Goal: Navigation & Orientation: Go to known website

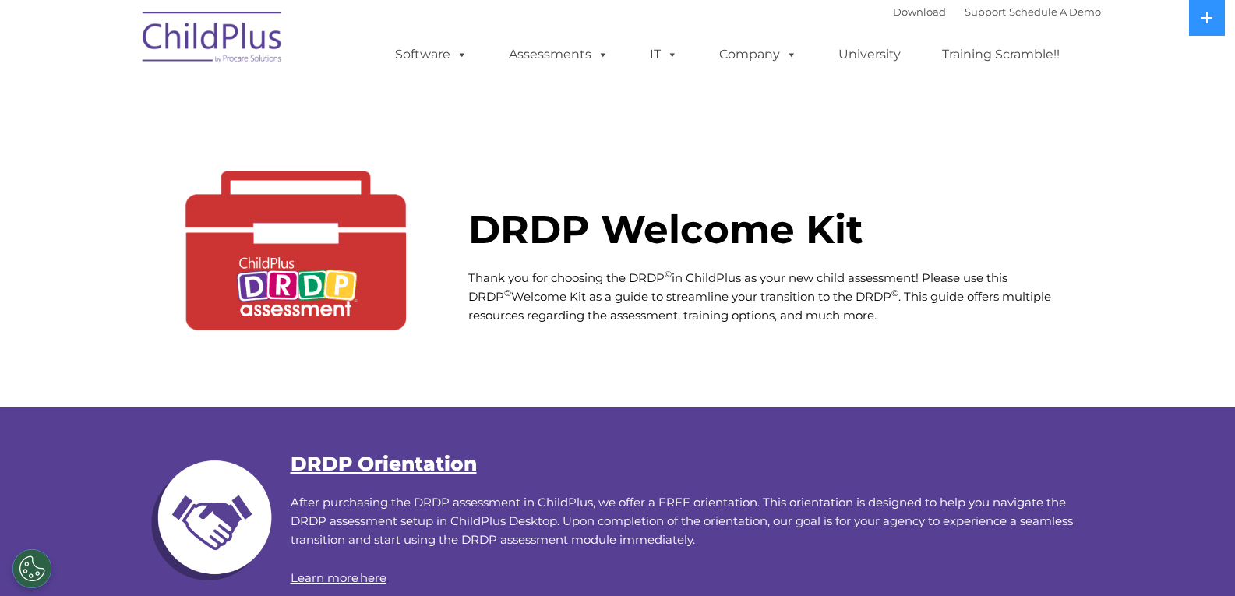
click at [218, 51] on img at bounding box center [213, 40] width 156 height 78
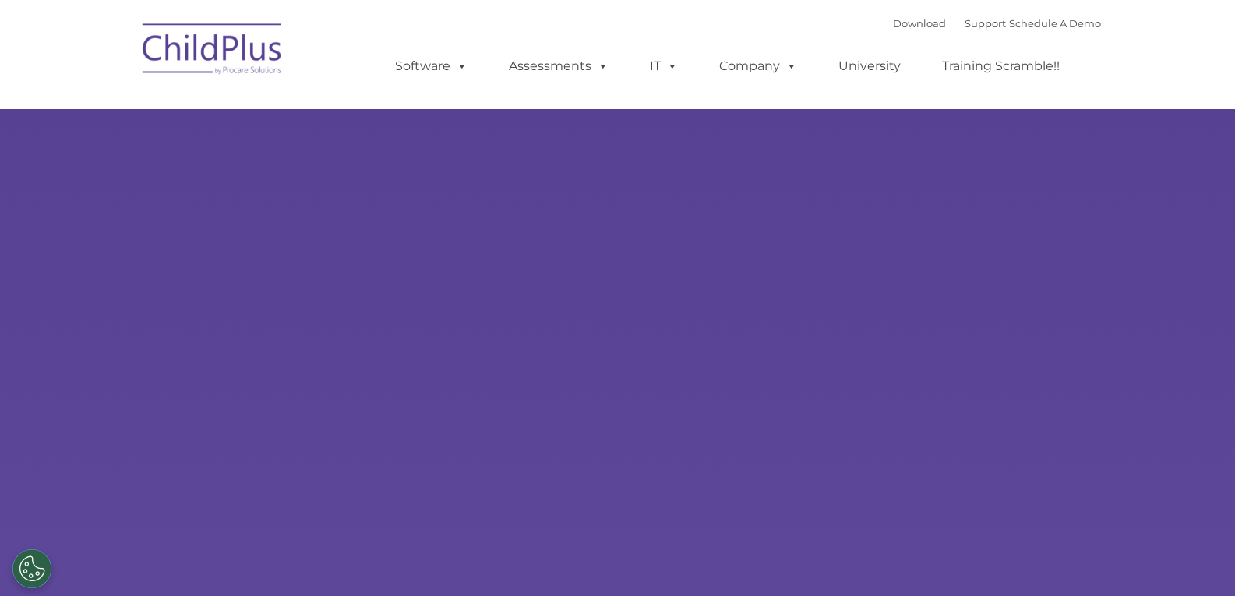
select select "MEDIUM"
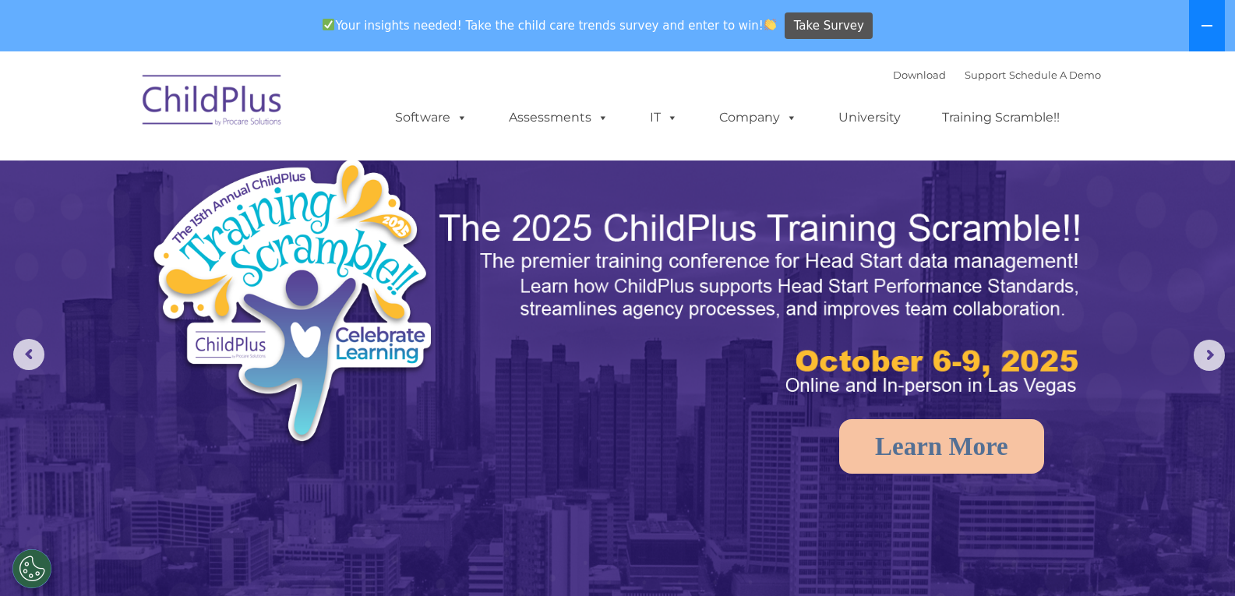
click at [1209, 30] on icon at bounding box center [1207, 25] width 12 height 12
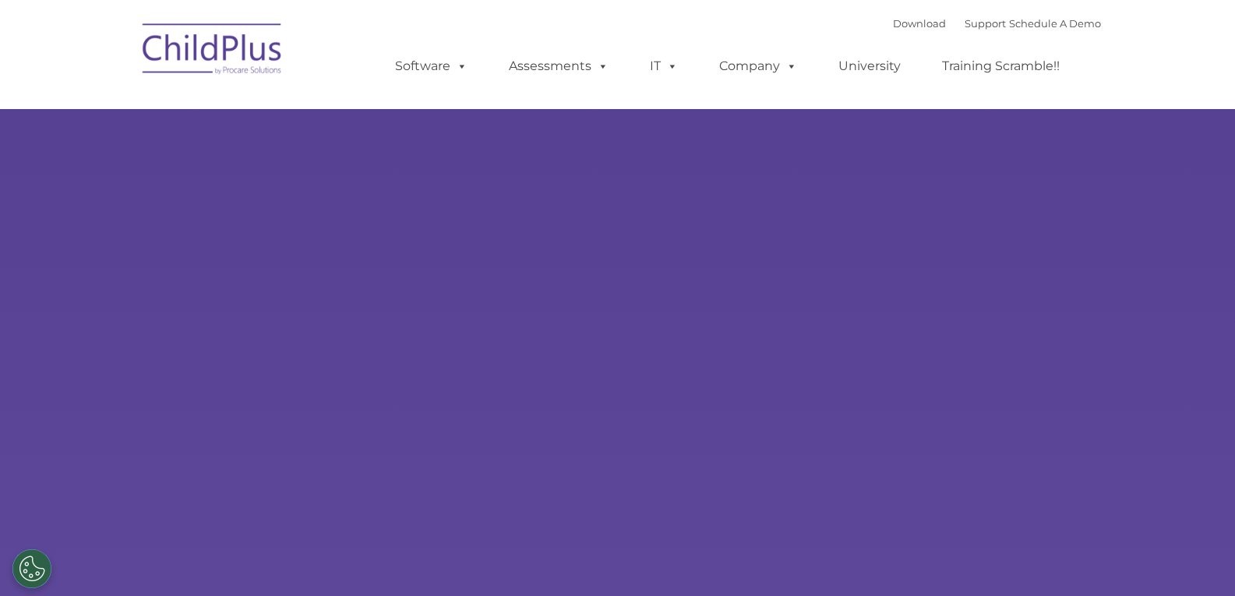
select select "MEDIUM"
